Goal: Task Accomplishment & Management: Manage account settings

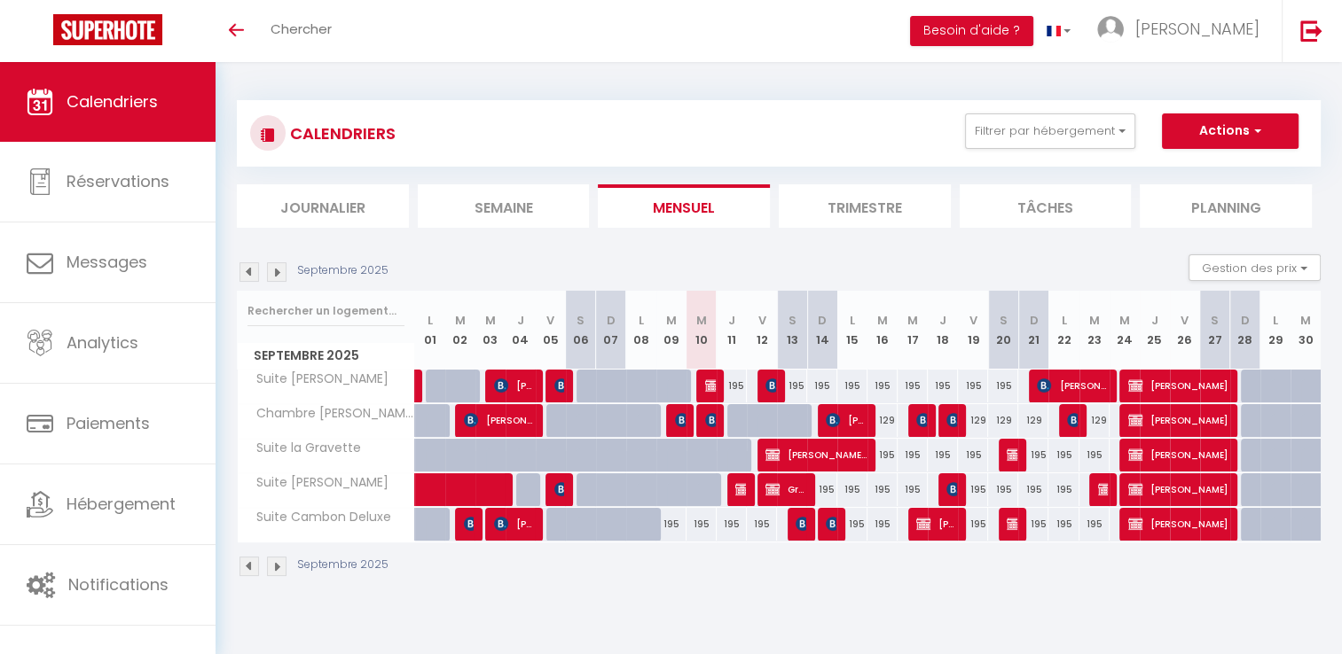
click at [702, 529] on div "195" at bounding box center [701, 524] width 30 height 33
type input "195"
type input "Mer 10 Septembre 2025"
type input "Jeu 11 Septembre 2025"
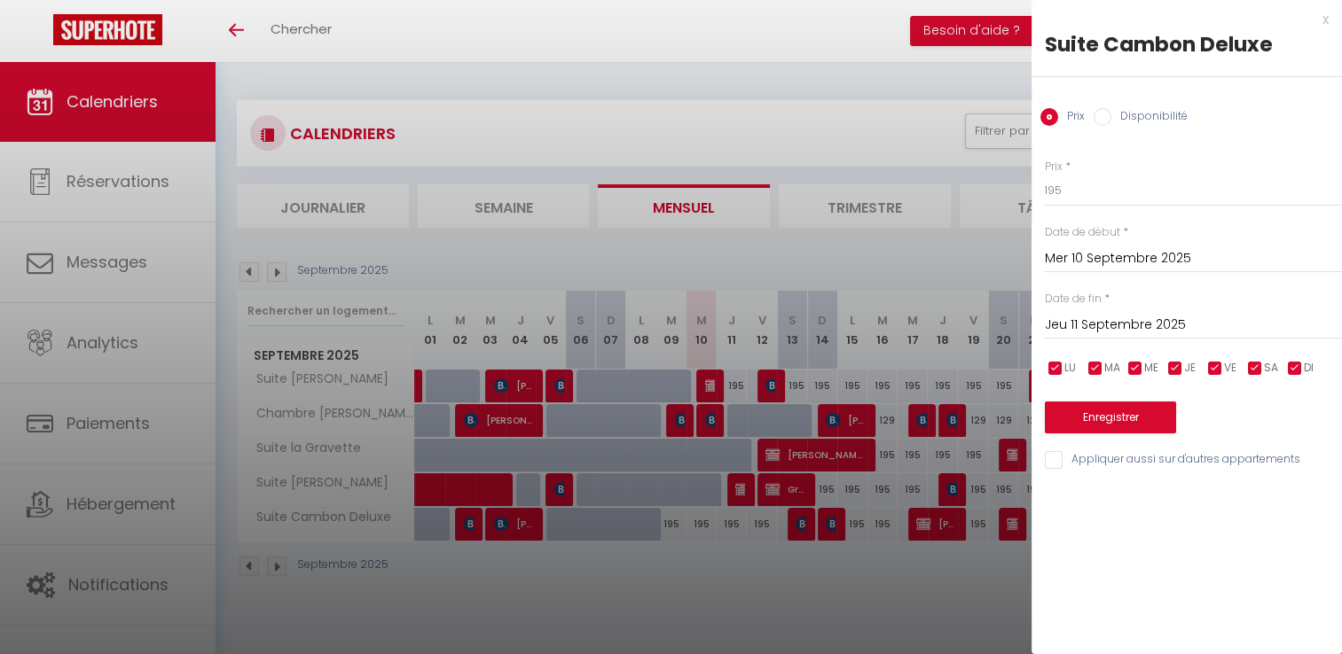
drag, startPoint x: 635, startPoint y: 601, endPoint x: 528, endPoint y: 523, distance: 132.7
click at [634, 601] on div at bounding box center [671, 327] width 1342 height 654
